Goal: Book appointment/travel/reservation

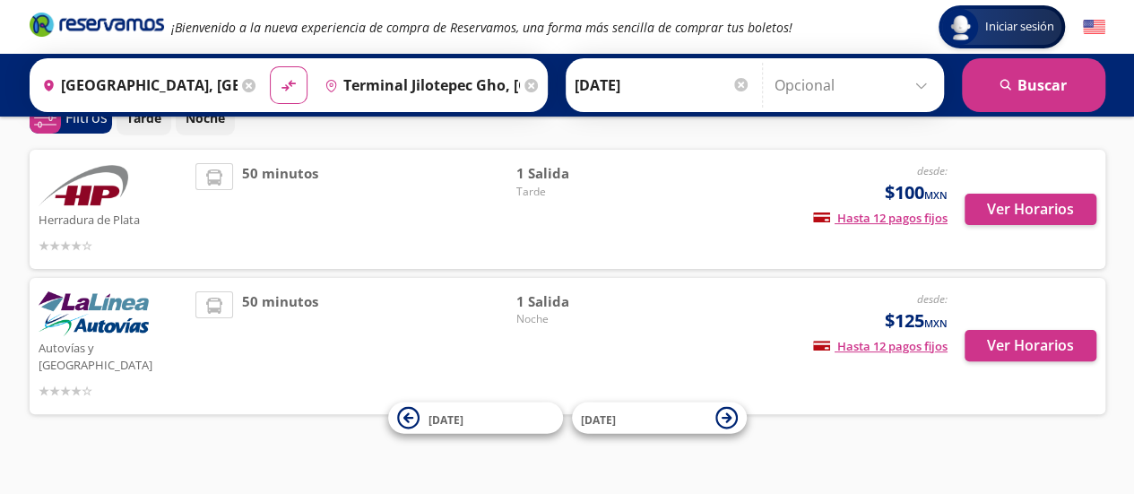
scroll to position [79, 0]
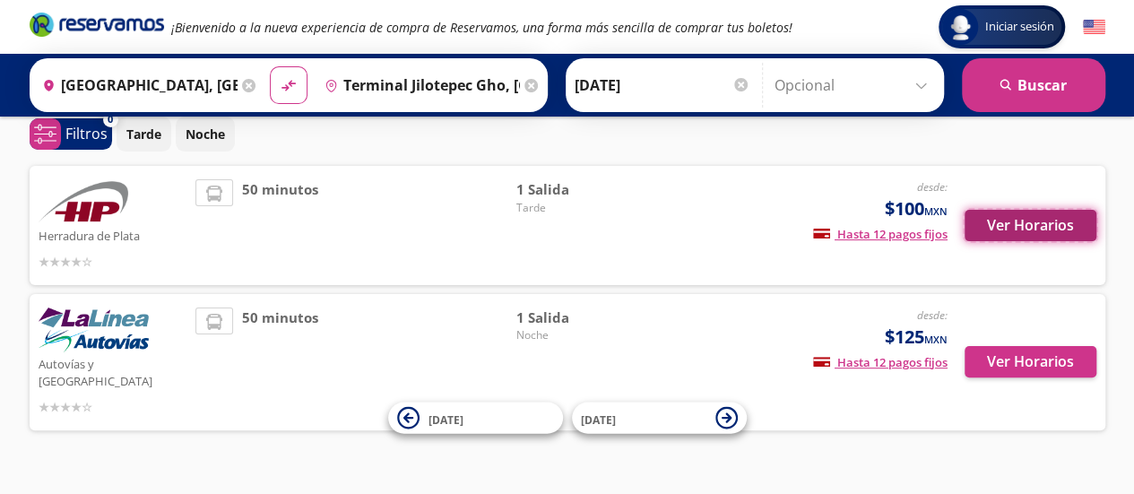
click at [1028, 218] on button "Ver Horarios" at bounding box center [1031, 225] width 132 height 31
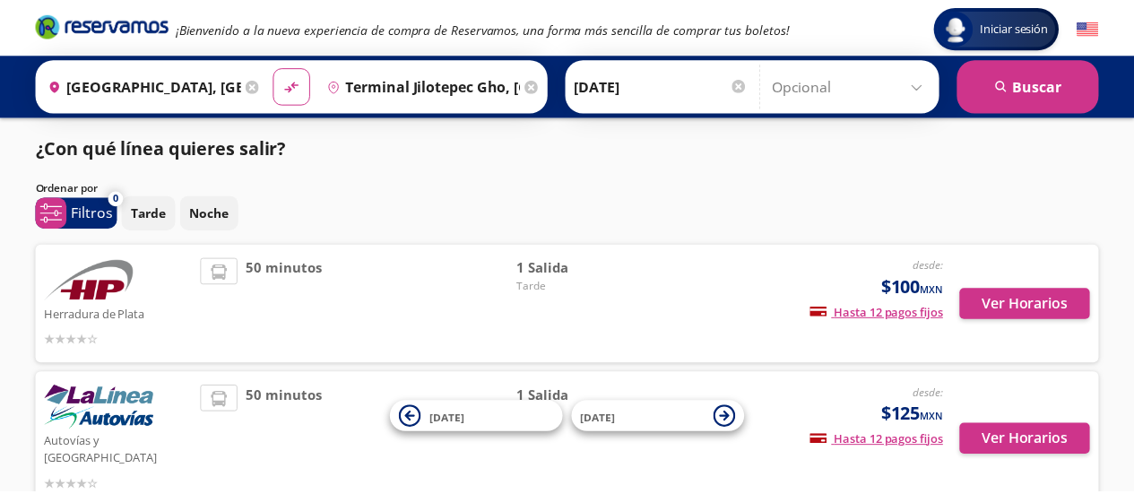
scroll to position [79, 0]
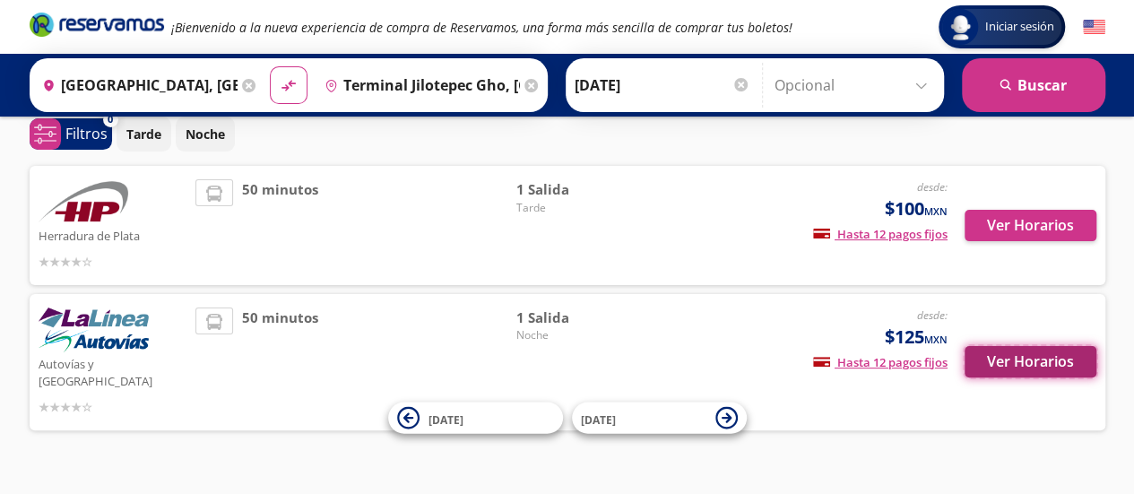
click at [1060, 346] on button "Ver Horarios" at bounding box center [1031, 361] width 132 height 31
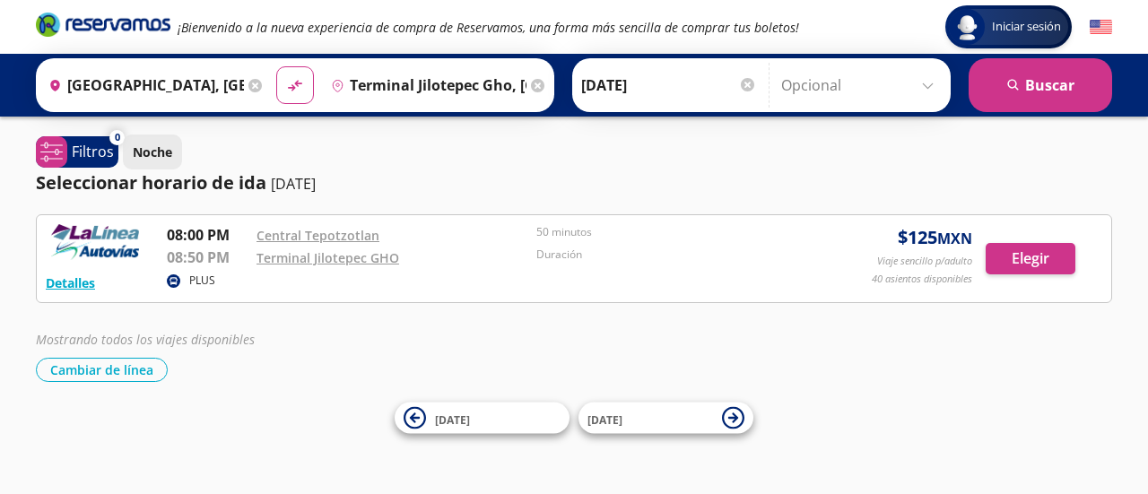
click at [163, 158] on p "Noche" at bounding box center [152, 152] width 39 height 19
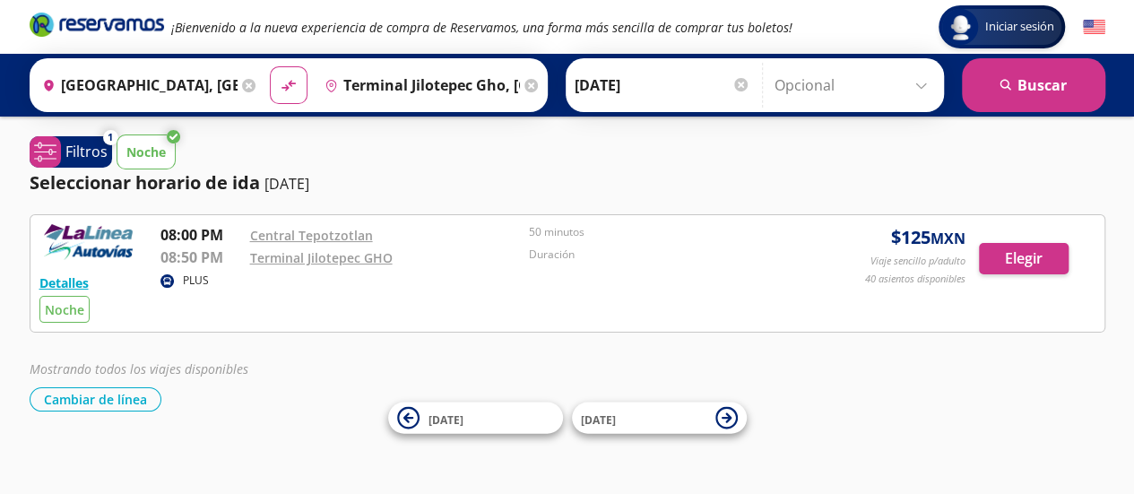
click at [163, 158] on p "Noche" at bounding box center [145, 152] width 39 height 19
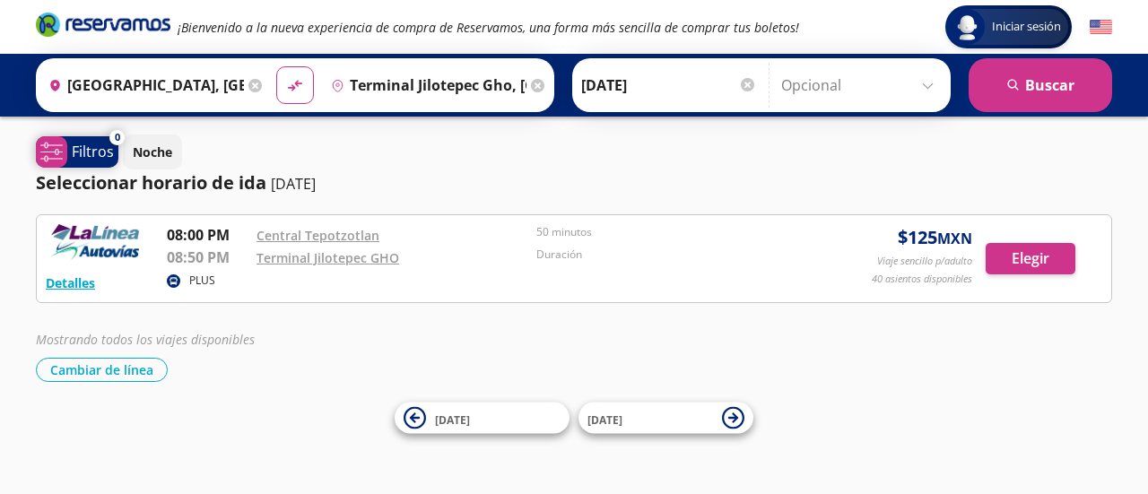
click at [85, 148] on p "Filtros" at bounding box center [93, 152] width 42 height 22
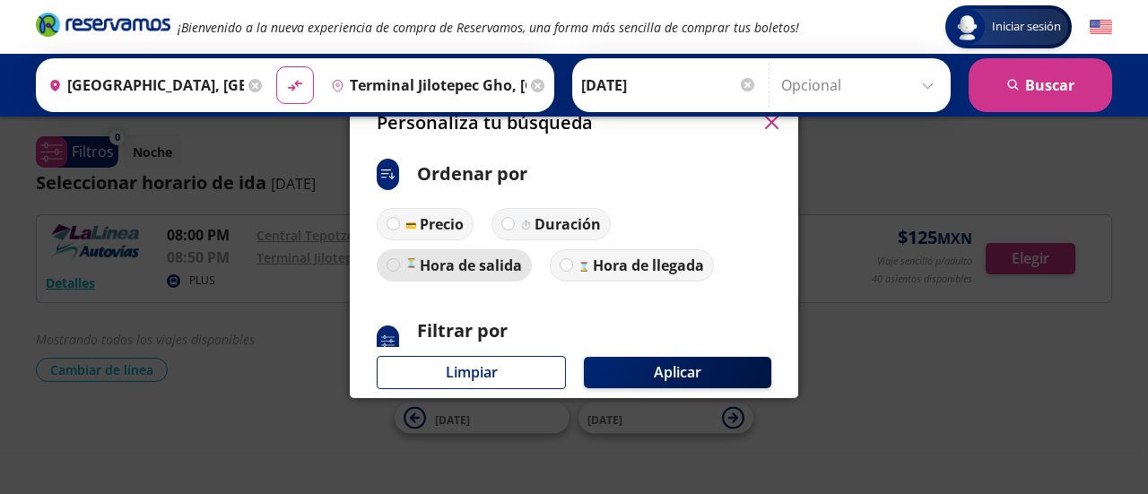
click at [392, 265] on div at bounding box center [392, 264] width 13 height 13
click at [392, 265] on input "Hora de salida" at bounding box center [393, 265] width 12 height 12
radio input "true"
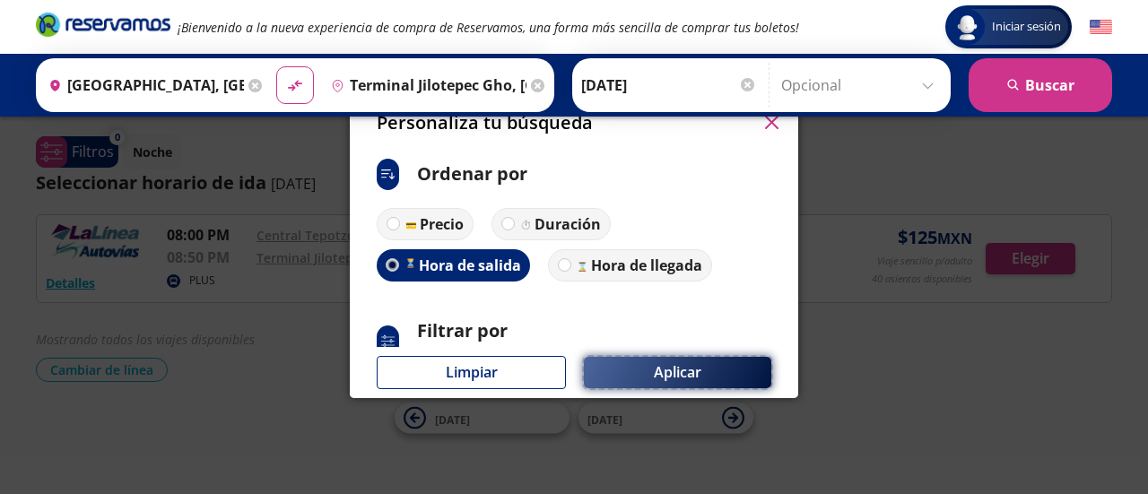
click at [653, 365] on button "Aplicar" at bounding box center [677, 372] width 187 height 31
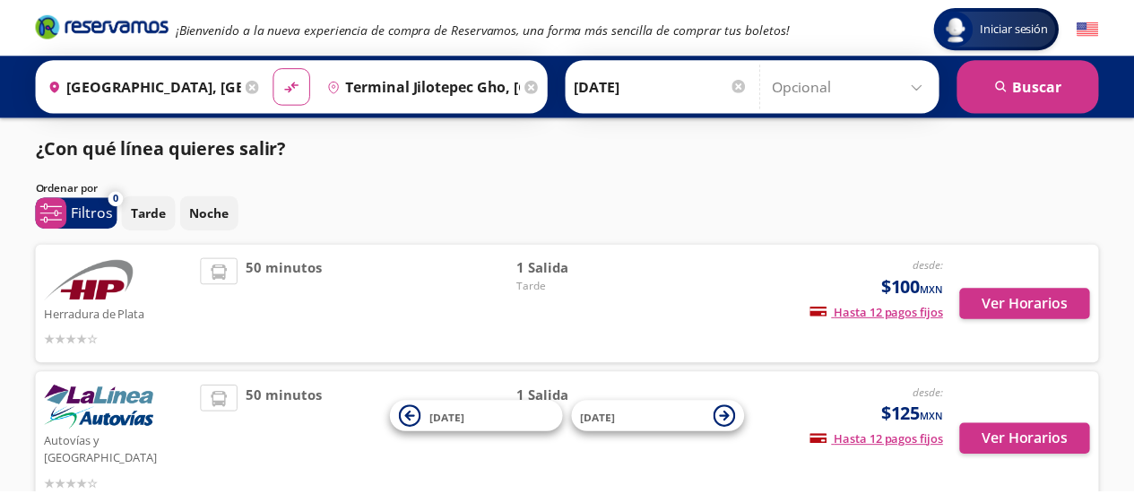
scroll to position [79, 0]
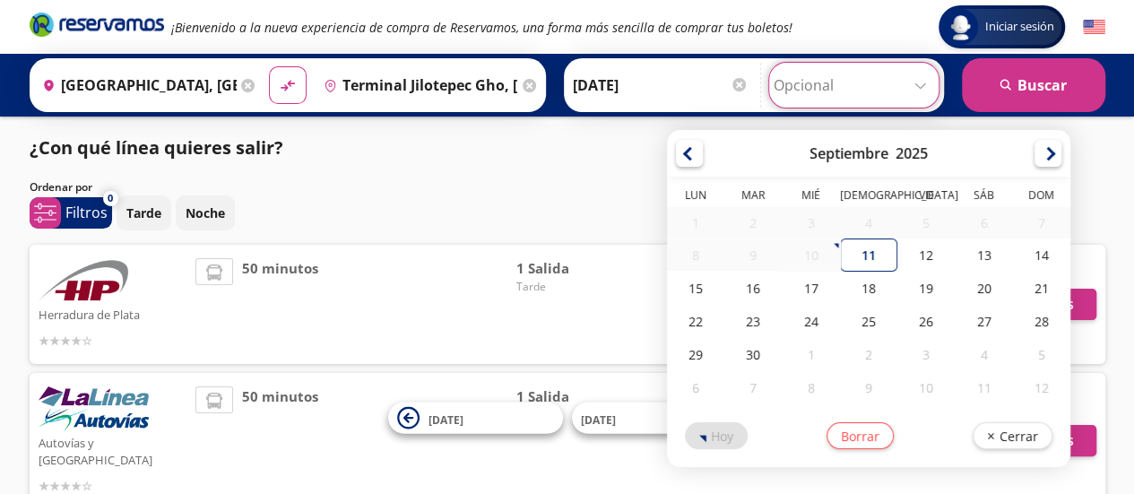
click at [872, 89] on input "Opcional" at bounding box center [854, 85] width 160 height 45
click at [991, 446] on div "[DATE] Borrar Cerrar" at bounding box center [868, 435] width 403 height 63
click at [1005, 433] on button "Cerrar" at bounding box center [1013, 433] width 80 height 27
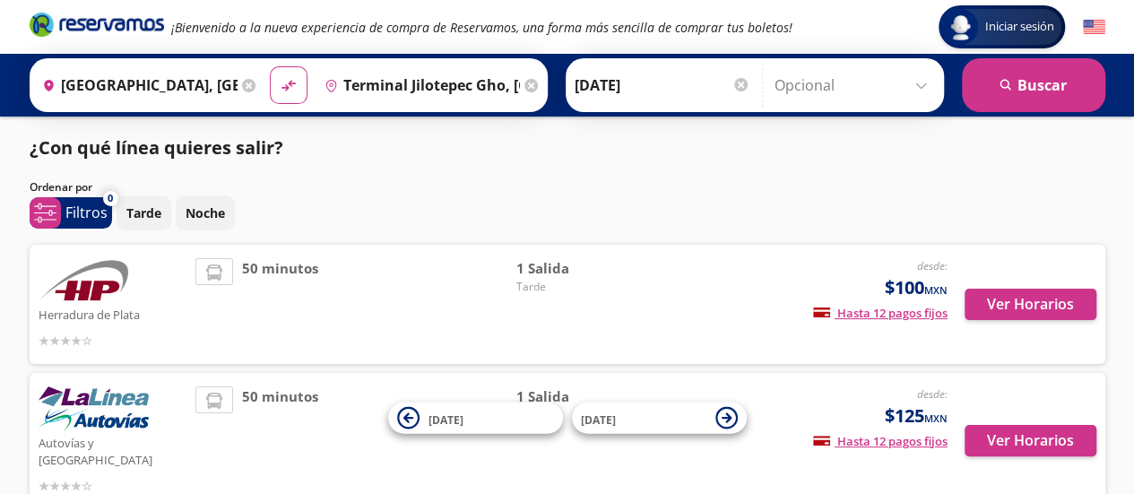
click at [1005, 433] on div "Iniciar sesión Iniciar sesión ¡Bienvenido a la nueva experiencia de compra de R…" at bounding box center [567, 304] width 1134 height 608
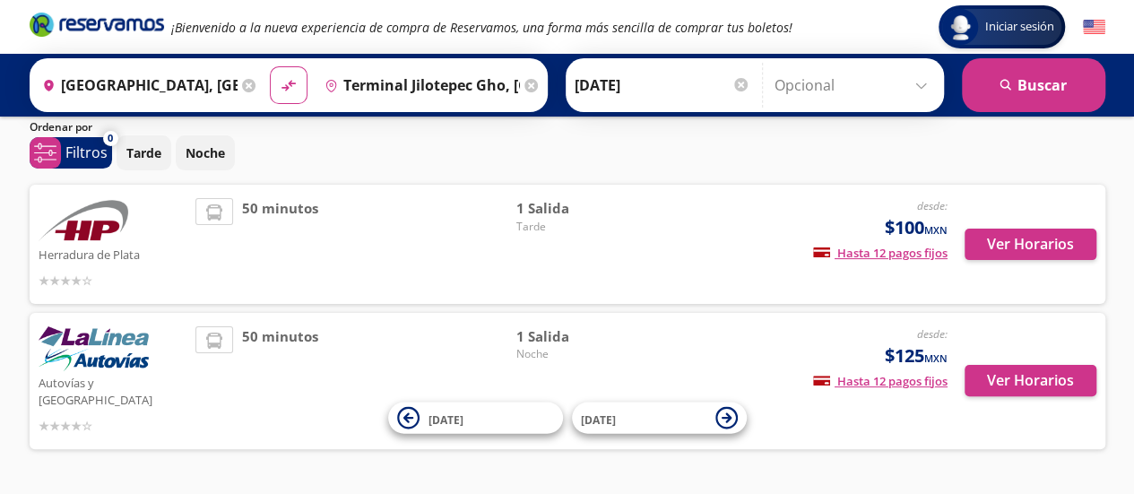
scroll to position [72, 0]
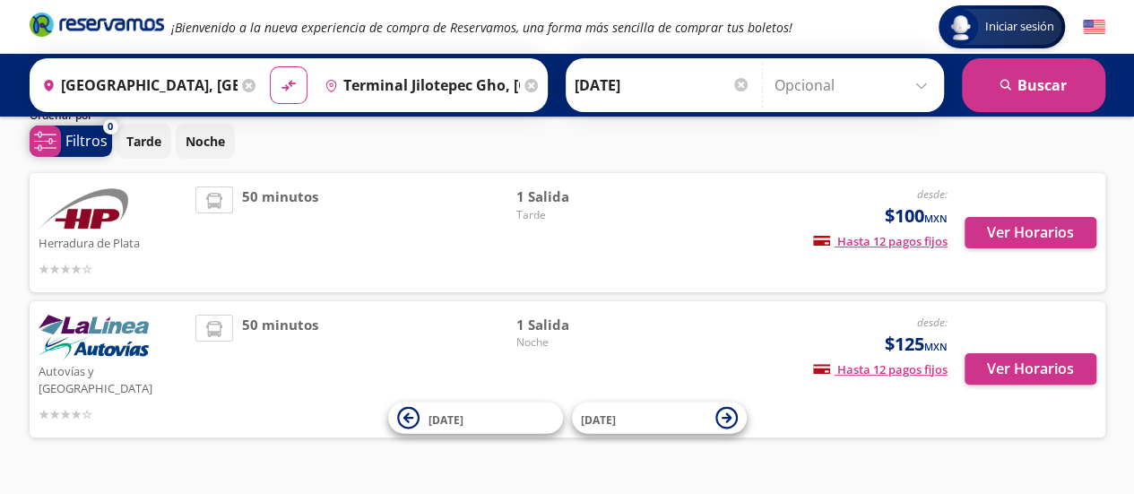
click at [81, 141] on p "Filtros" at bounding box center [86, 141] width 42 height 22
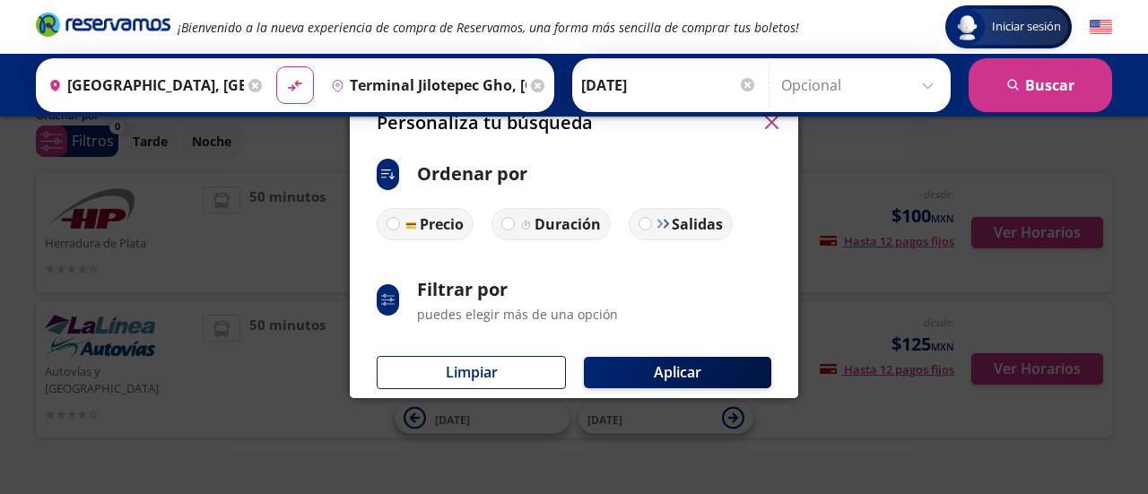
click at [411, 299] on div "system-uicons:filtering Filtrar por puedes elegir más de una opción" at bounding box center [574, 300] width 395 height 48
click at [450, 297] on p "Filtrar por" at bounding box center [517, 289] width 201 height 27
click at [393, 298] on icon "system-uicons:filtering" at bounding box center [387, 299] width 13 height 13
click at [698, 365] on button "Aplicar" at bounding box center [677, 372] width 187 height 31
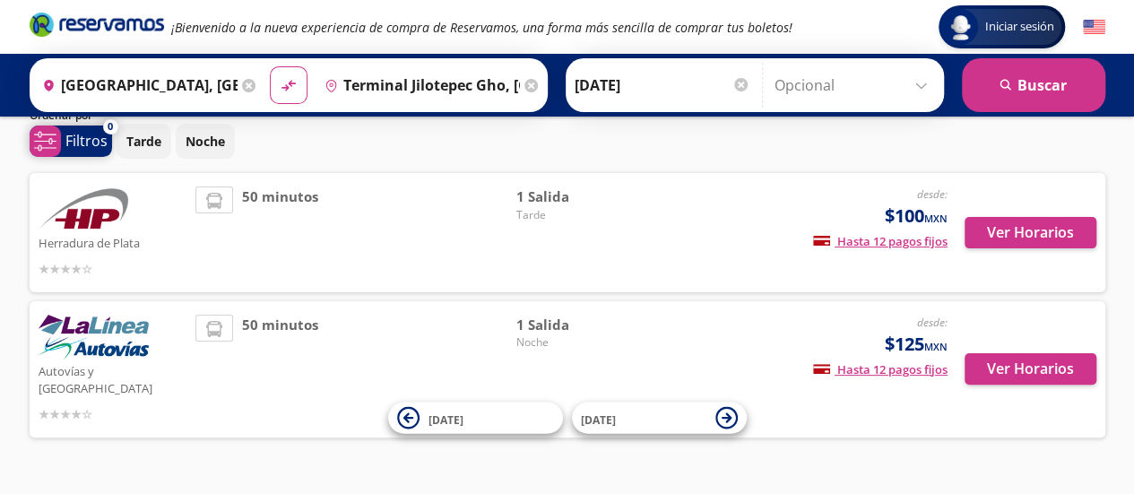
click at [104, 131] on span "0" at bounding box center [110, 126] width 15 height 15
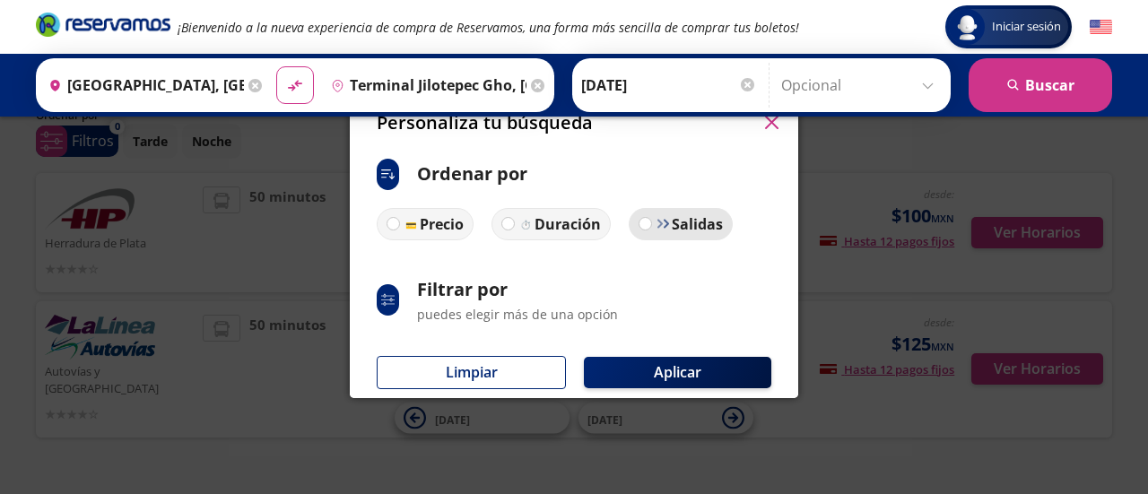
click at [648, 228] on label "Salidas" at bounding box center [681, 224] width 104 height 32
click at [648, 228] on input "Salidas" at bounding box center [645, 224] width 12 height 12
radio input "true"
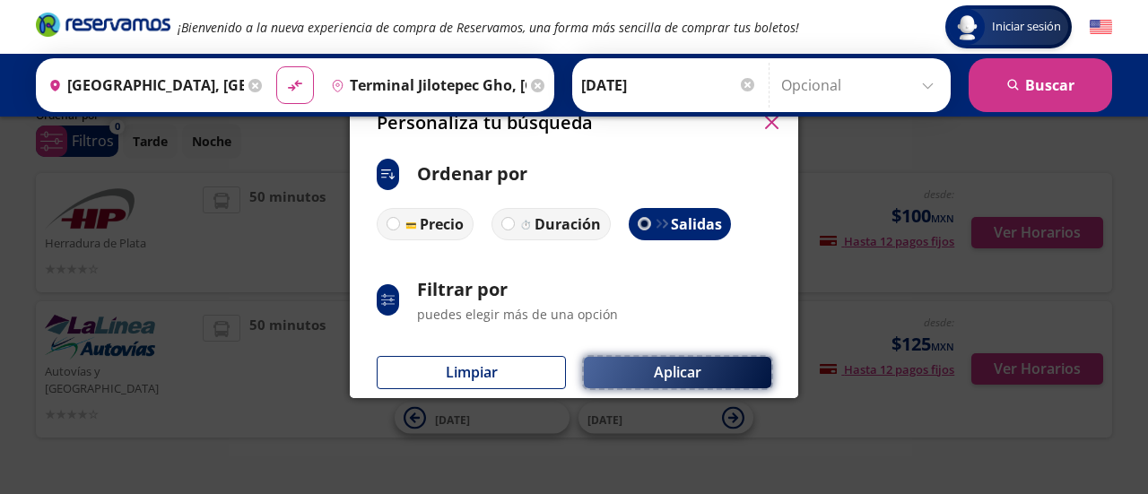
click at [687, 370] on button "Aplicar" at bounding box center [677, 372] width 187 height 31
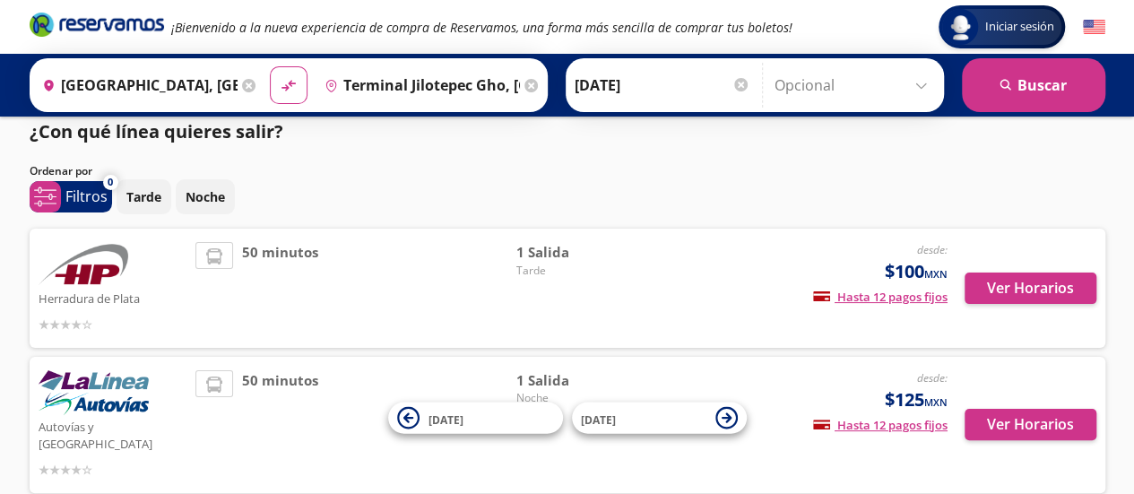
scroll to position [0, 0]
